Goal: Find specific page/section: Find specific page/section

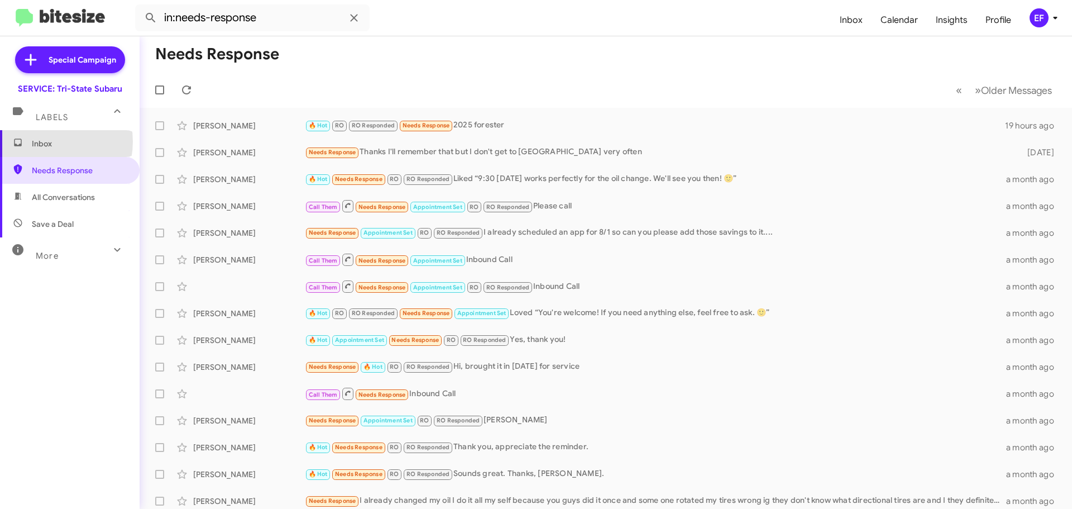
click at [44, 141] on span "Inbox" at bounding box center [79, 143] width 95 height 11
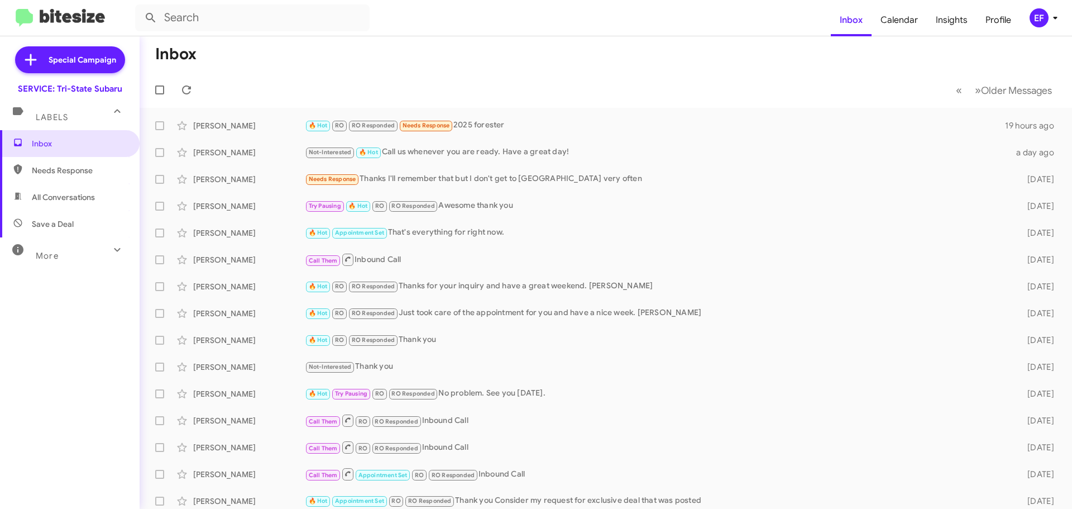
click at [55, 195] on span "All Conversations" at bounding box center [63, 196] width 63 height 11
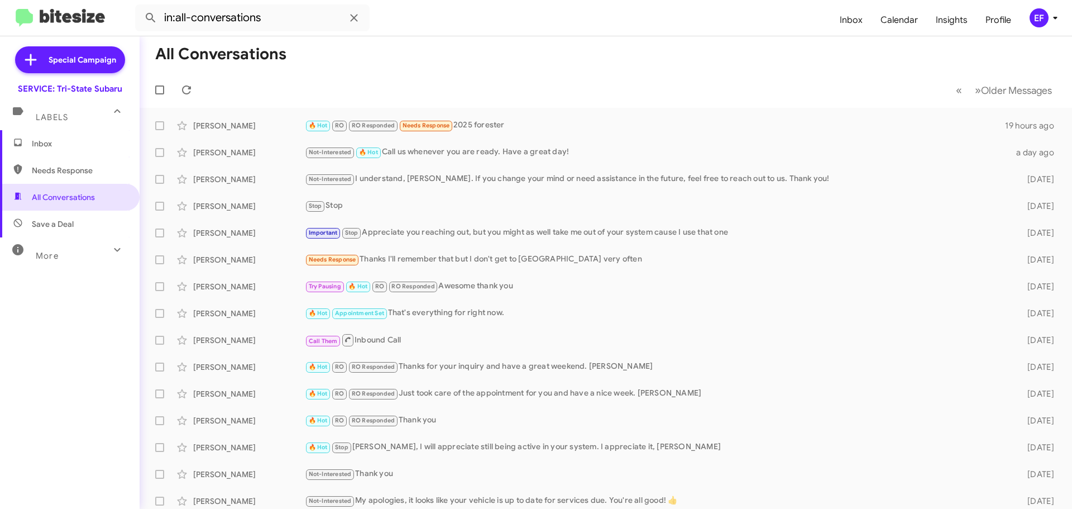
click at [53, 220] on span "Save a Deal" at bounding box center [53, 223] width 42 height 11
type input "in:not-interested"
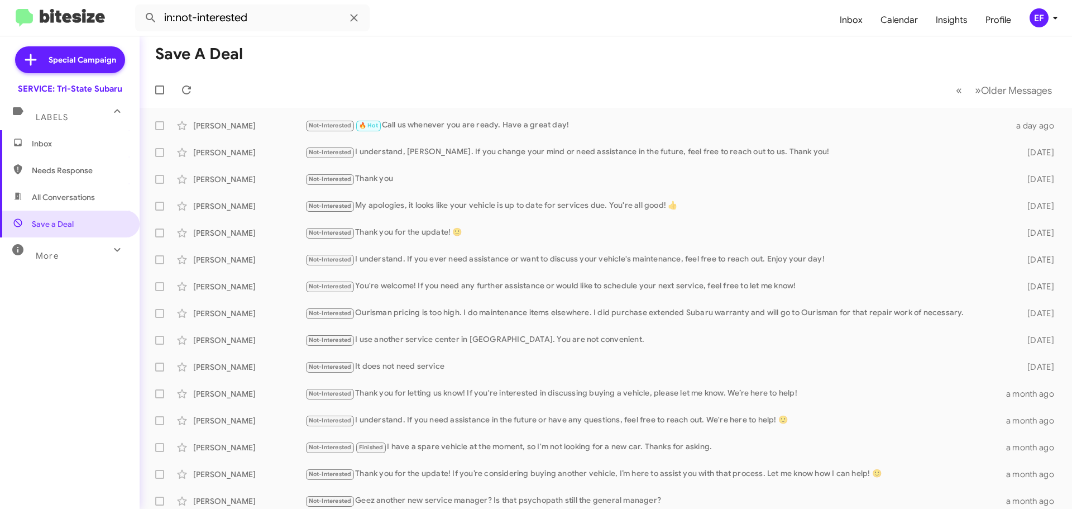
click at [36, 145] on span "Inbox" at bounding box center [79, 143] width 95 height 11
